Goal: Ask a question

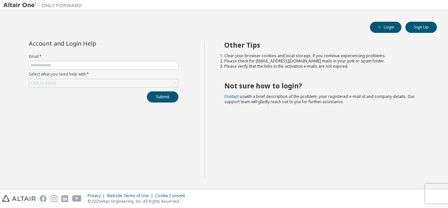
click at [176, 134] on div "Account and Login Help Email * Select what you need help with * Click to select…" at bounding box center [103, 109] width 201 height 137
click at [109, 66] on input "text" at bounding box center [103, 65] width 146 height 5
type input "**********"
click at [110, 82] on div "Click to select" at bounding box center [103, 83] width 149 height 8
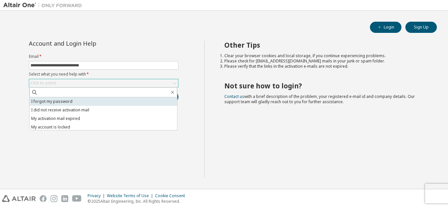
click at [103, 102] on li "I forgot my password" at bounding box center [104, 101] width 148 height 9
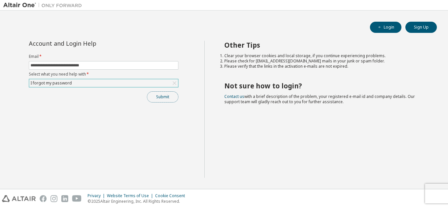
click at [161, 97] on button "Submit" at bounding box center [162, 96] width 31 height 11
click at [156, 101] on button "Submit" at bounding box center [162, 96] width 31 height 11
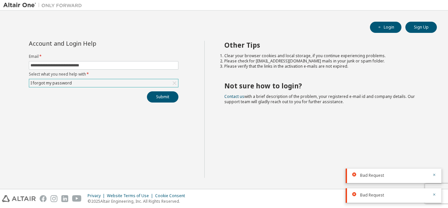
click at [354, 194] on icon at bounding box center [354, 194] width 4 height 4
click at [388, 26] on button "Login" at bounding box center [385, 27] width 31 height 11
